Goal: Task Accomplishment & Management: Manage account settings

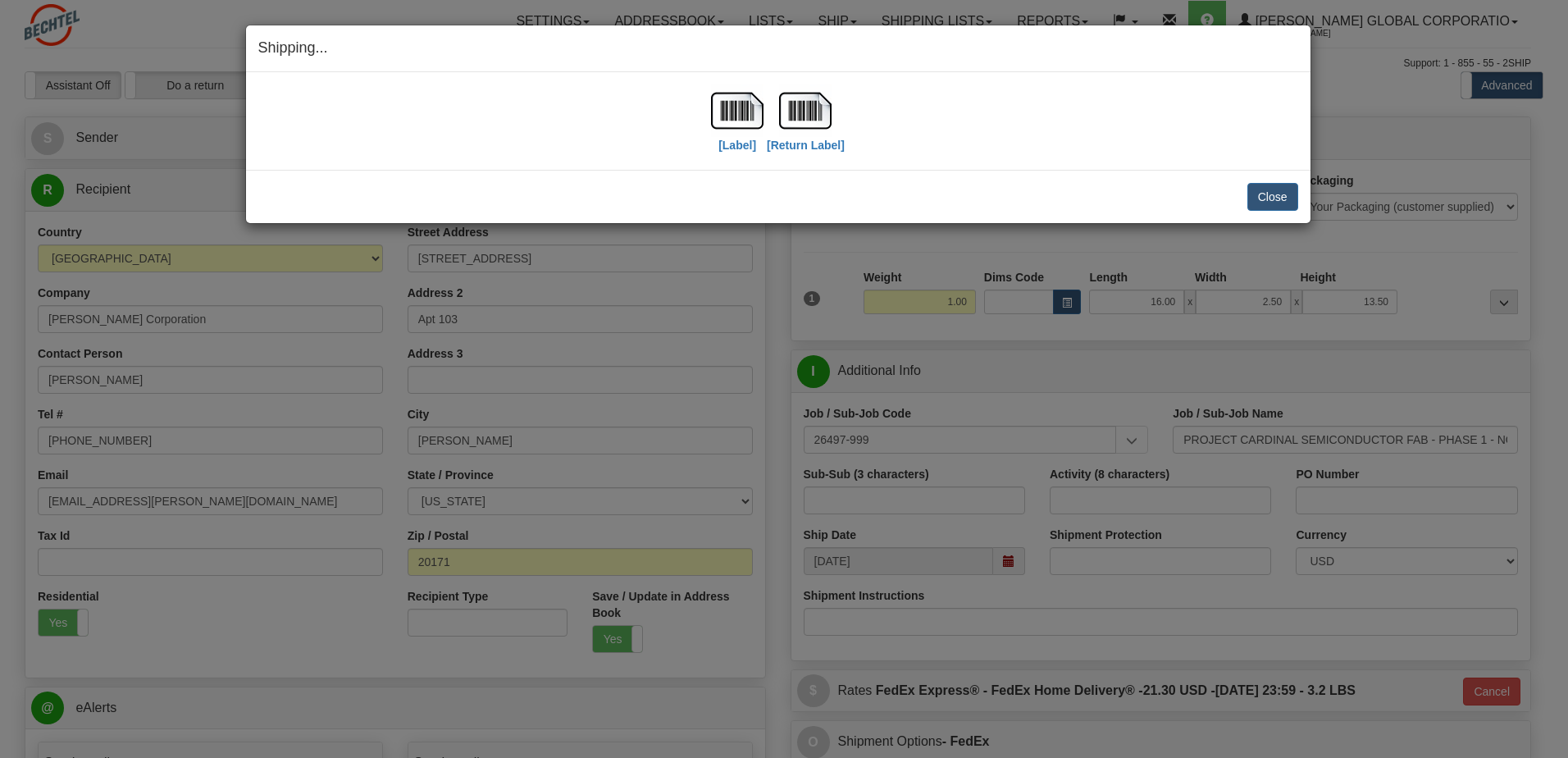
select select "VA"
select select "1"
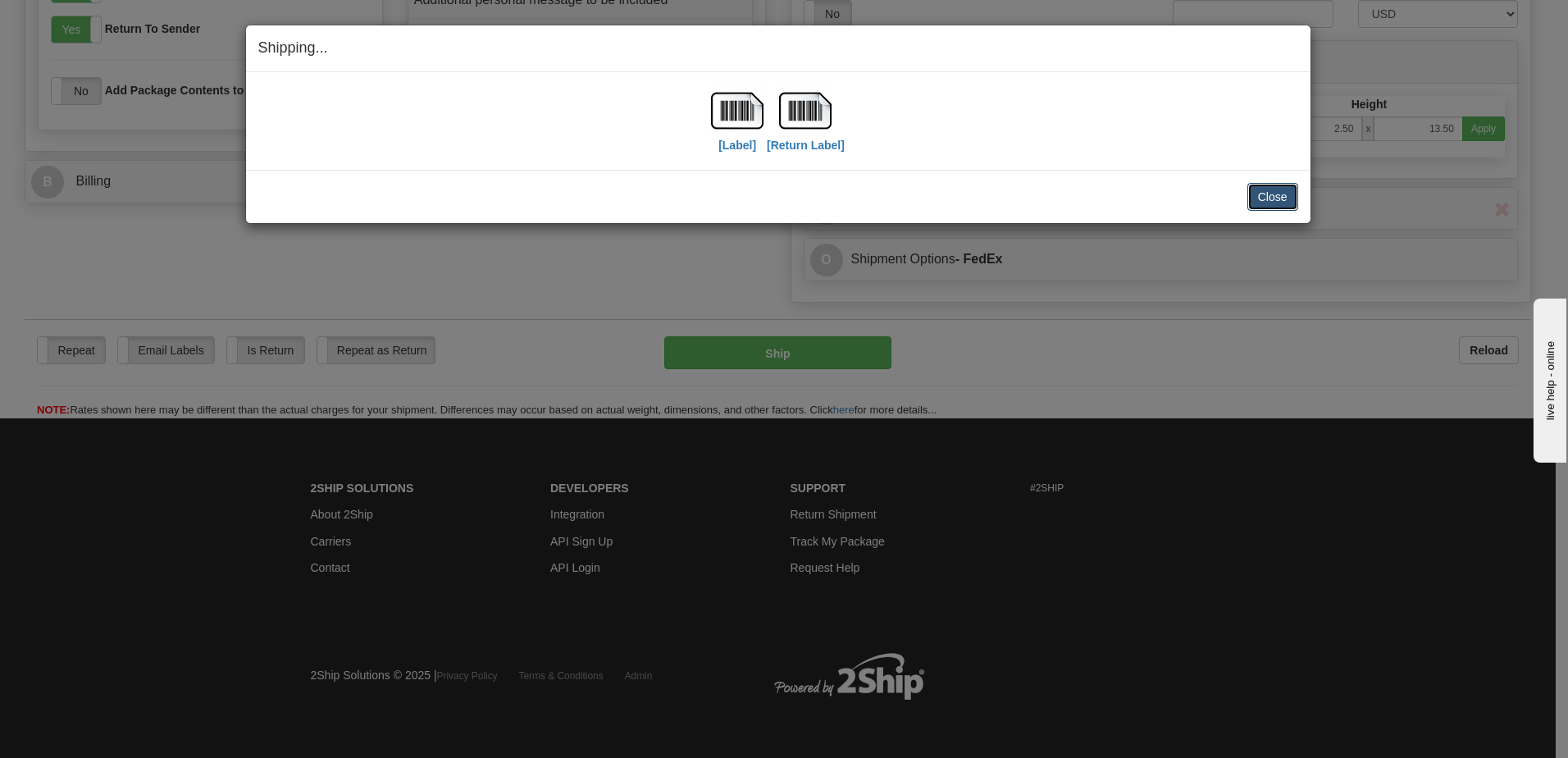
click at [1278, 193] on button "Close" at bounding box center [1273, 197] width 51 height 28
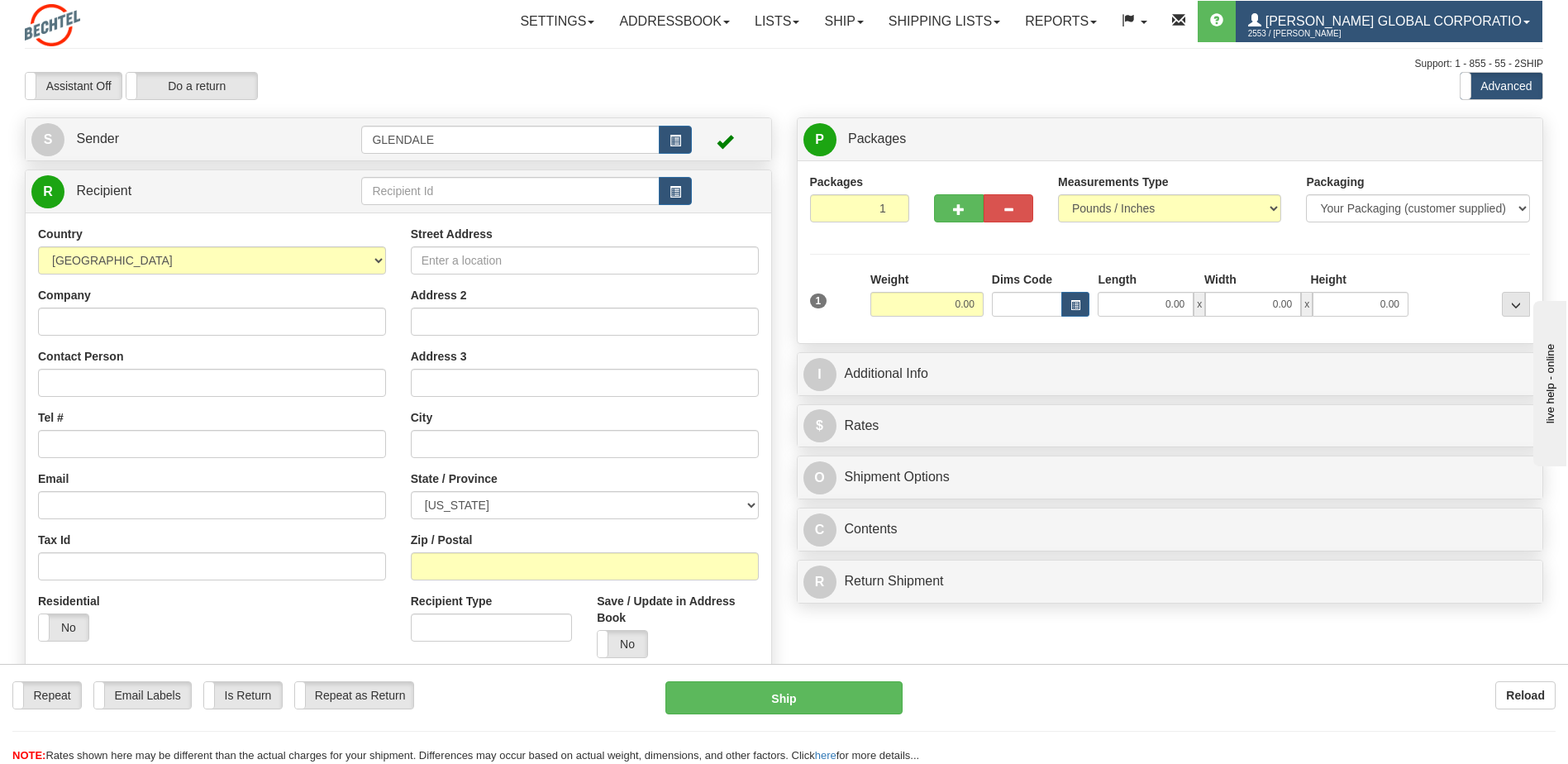
click at [1422, 13] on link "Bechtel Global Corporatio 2553 / McGrew, Mike McGrew" at bounding box center [1388, 21] width 307 height 41
click at [1403, 13] on link "Bechtel Global Corporatio 2553 / McGrew, Mike McGrew" at bounding box center [1388, 21] width 307 height 41
click at [1520, 17] on span "[PERSON_NAME] Global Corporatio" at bounding box center [1392, 21] width 261 height 14
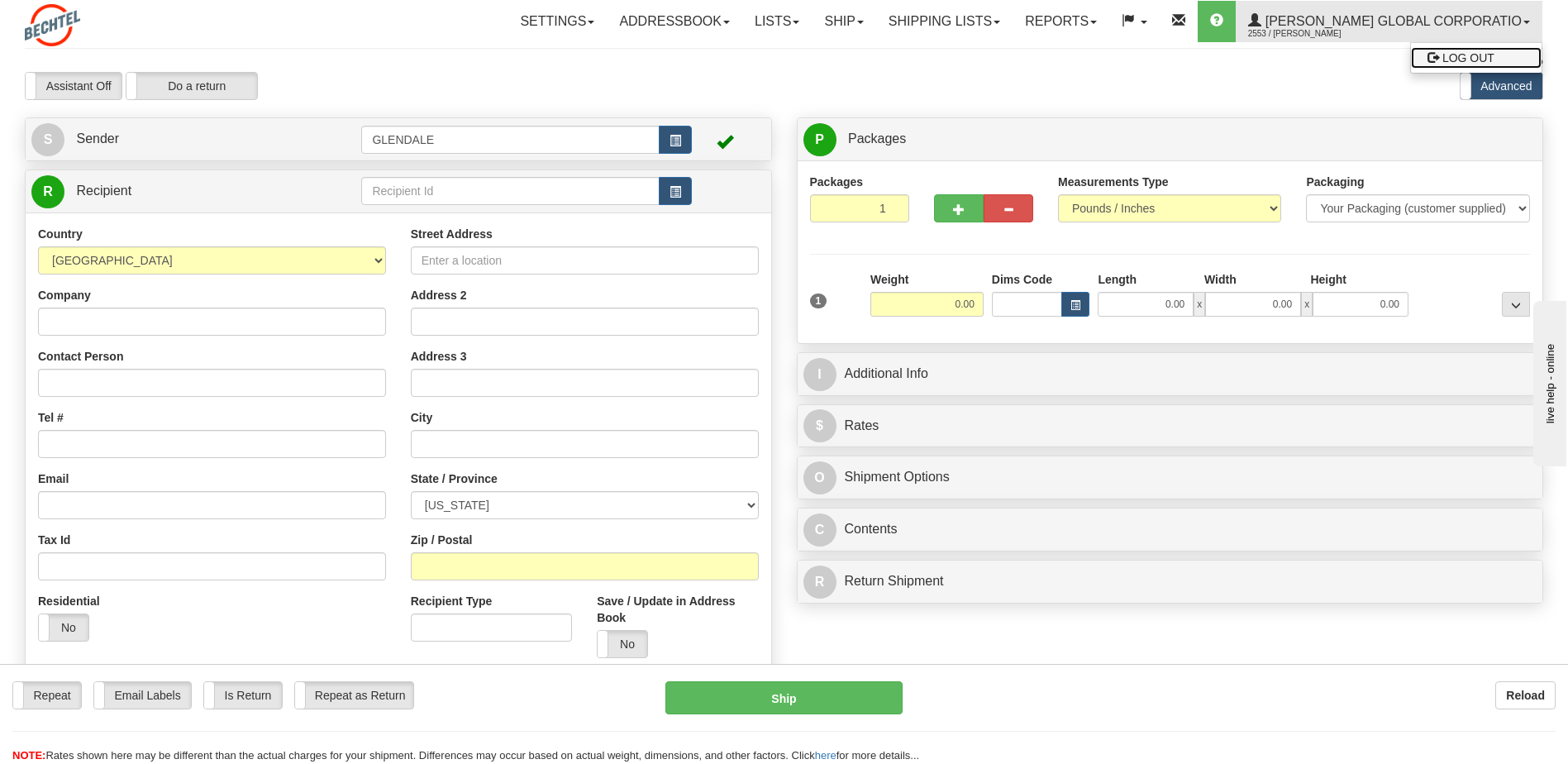
click at [1464, 64] on link "LOG OUT" at bounding box center [1476, 58] width 130 height 22
